Goal: Task Accomplishment & Management: Manage account settings

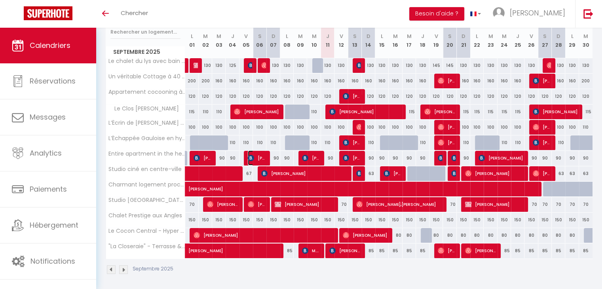
click at [260, 157] on span "[PERSON_NAME]" at bounding box center [257, 157] width 19 height 15
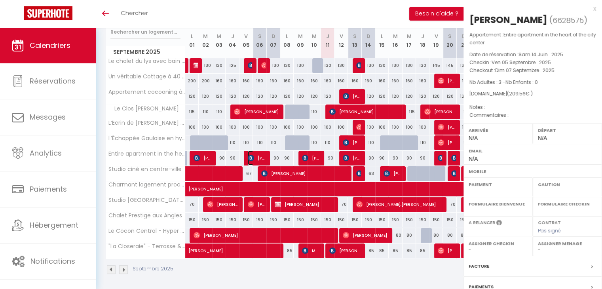
select select "OK"
select select "KO"
select select "0"
select select "1"
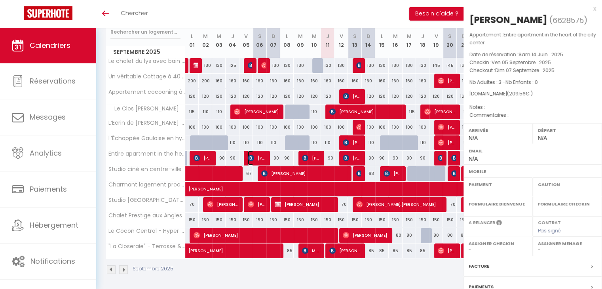
select select
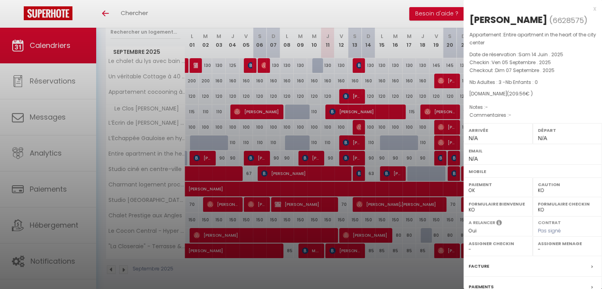
click at [334, 125] on div at bounding box center [301, 144] width 602 height 289
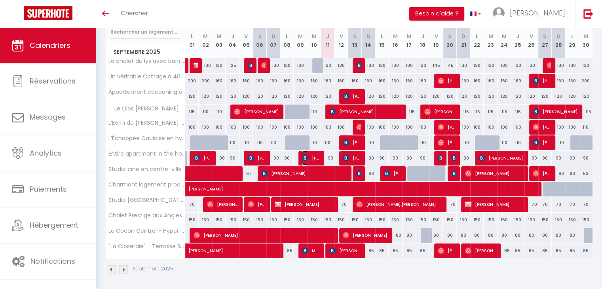
click at [310, 155] on span "[PERSON_NAME]" at bounding box center [311, 157] width 18 height 15
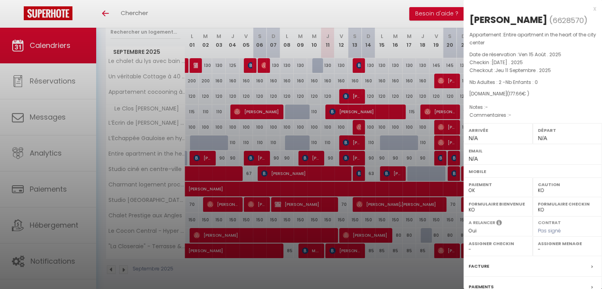
click at [359, 86] on div at bounding box center [301, 144] width 602 height 289
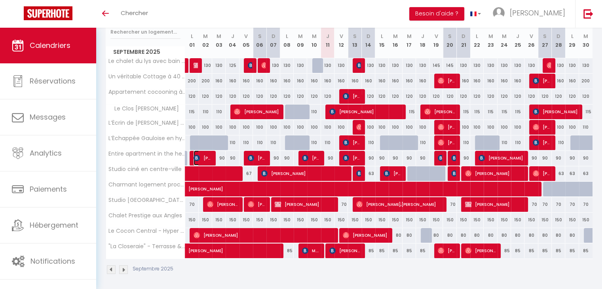
click at [207, 155] on span "[PERSON_NAME]" at bounding box center [202, 157] width 18 height 15
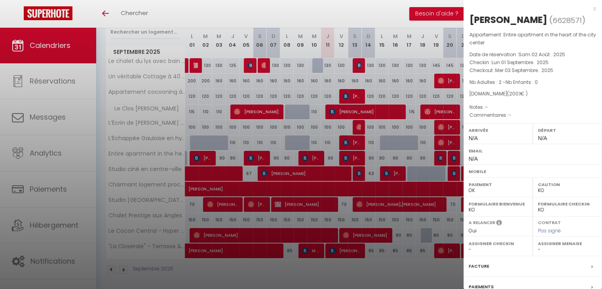
click at [303, 84] on div at bounding box center [301, 144] width 602 height 289
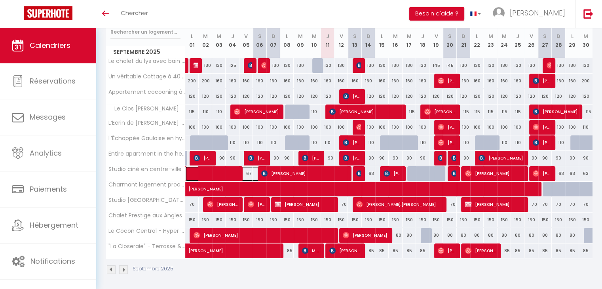
click at [220, 167] on span at bounding box center [229, 173] width 73 height 15
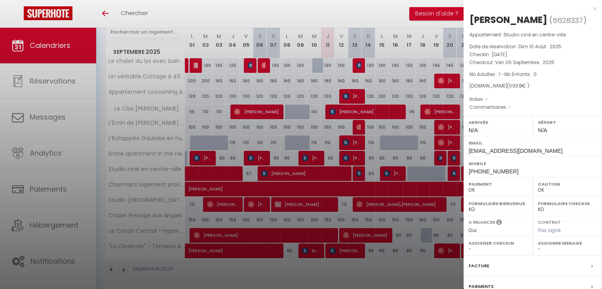
click at [320, 72] on div at bounding box center [301, 144] width 602 height 289
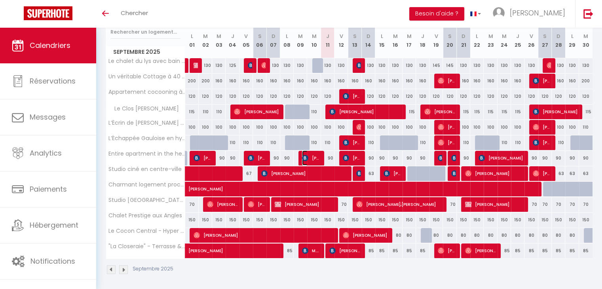
click at [315, 160] on span "[PERSON_NAME]" at bounding box center [311, 157] width 18 height 15
select select "KO"
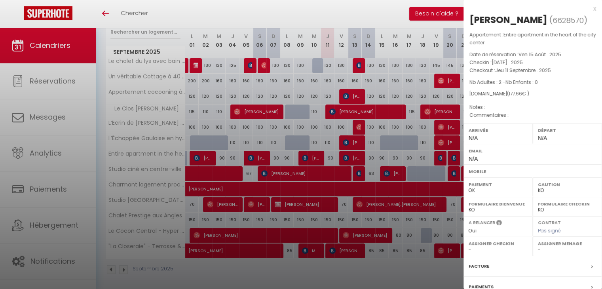
click at [588, 8] on div "x" at bounding box center [529, 8] width 133 height 9
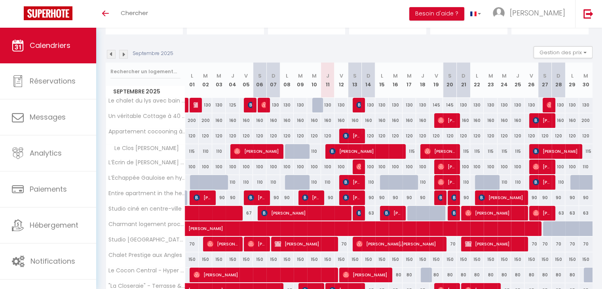
click at [112, 55] on img at bounding box center [111, 54] width 9 height 9
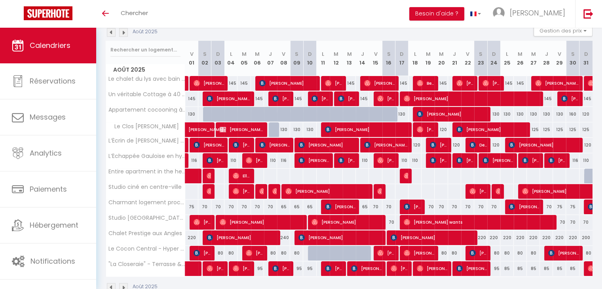
scroll to position [107, 0]
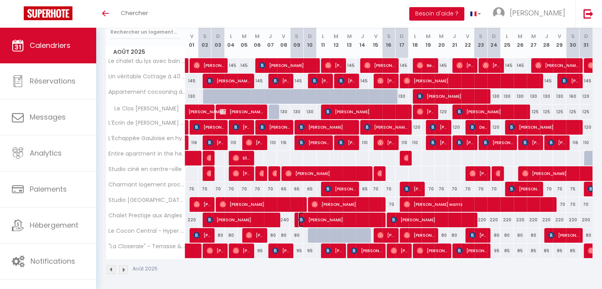
click at [315, 221] on span "Sébastien Pelouse" at bounding box center [339, 219] width 83 height 15
select select "OK"
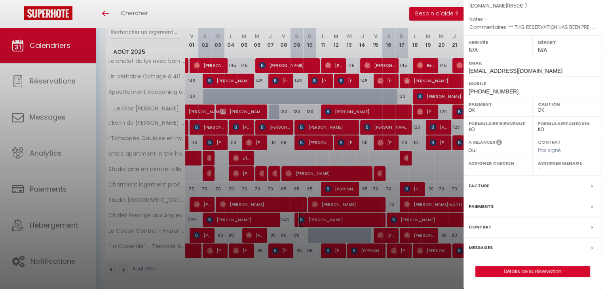
scroll to position [91, 0]
click at [487, 247] on label "Messages" at bounding box center [480, 247] width 24 height 8
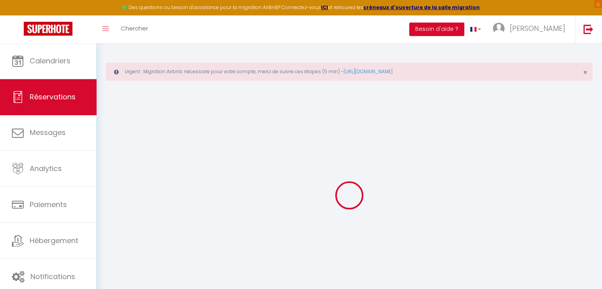
select select
checkbox input "false"
type textarea "** THIS RESERVATION HAS BEEN PRE-PAID ** Reservation has a cancellation grace p…"
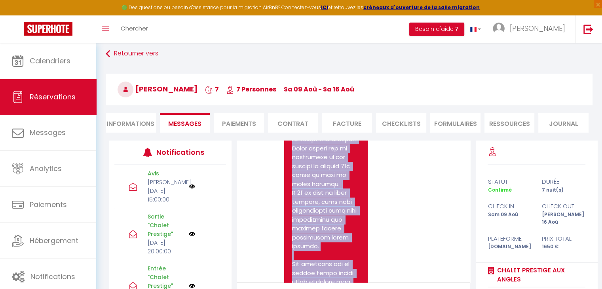
scroll to position [604, 0]
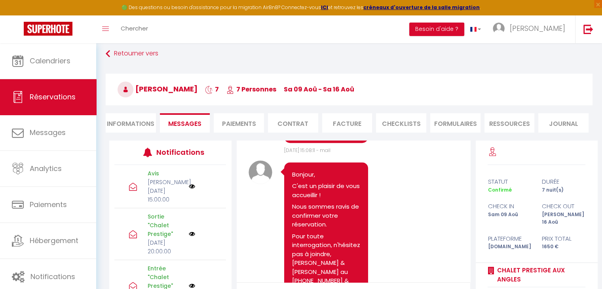
drag, startPoint x: 291, startPoint y: 189, endPoint x: 356, endPoint y: 152, distance: 74.7
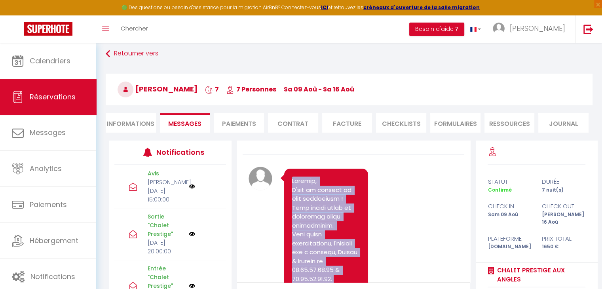
scroll to position [0, 0]
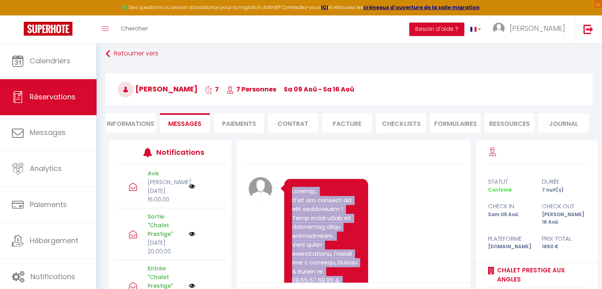
copy pre "Bonjour, C'est un plaisir de vous accueillir ! Nous sommes ravis de confirmer v…"
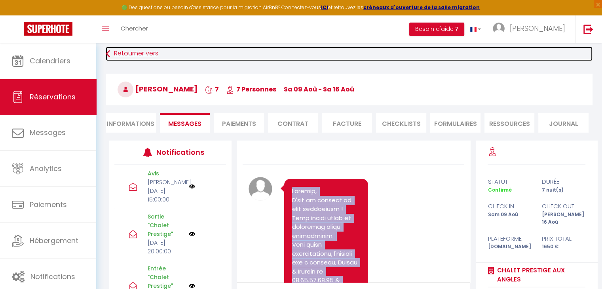
click at [146, 50] on link "Retourner vers" at bounding box center [349, 54] width 487 height 14
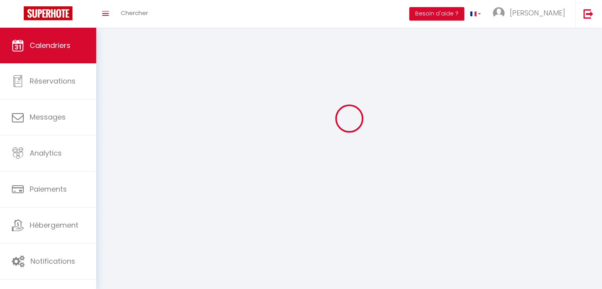
scroll to position [28, 0]
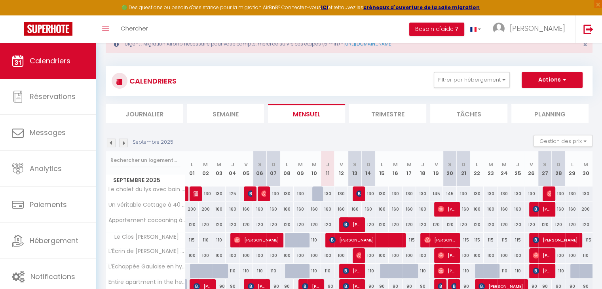
click at [122, 145] on img at bounding box center [123, 142] width 9 height 9
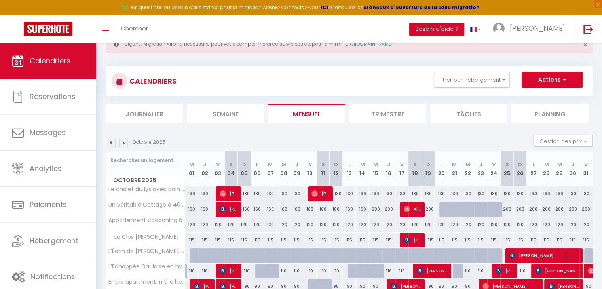
click at [123, 145] on img at bounding box center [123, 142] width 9 height 9
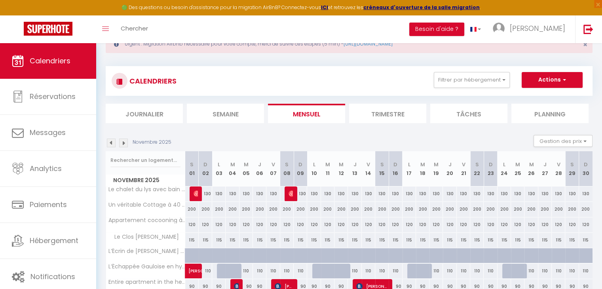
scroll to position [67, 0]
